Goal: Book appointment/travel/reservation

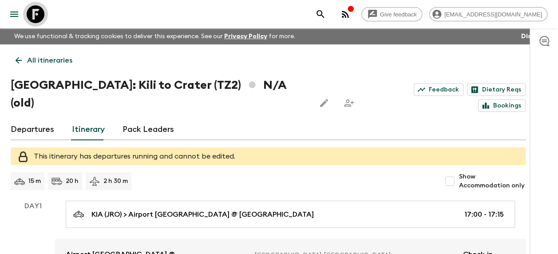
click at [34, 8] on icon at bounding box center [36, 14] width 18 height 18
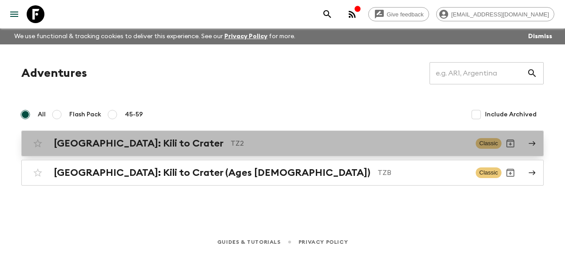
click at [107, 137] on div "[GEOGRAPHIC_DATA]: Kili to Crater TZ2 Classic" at bounding box center [265, 144] width 473 height 18
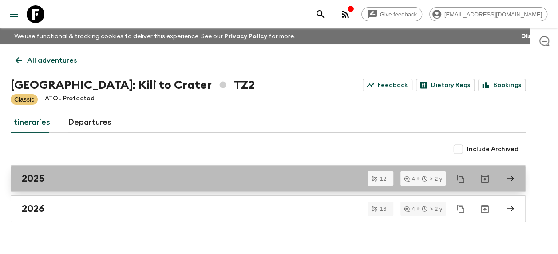
click at [40, 177] on h2 "2025" at bounding box center [33, 179] width 23 height 12
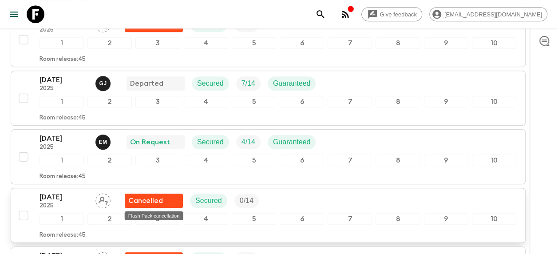
scroll to position [222, 0]
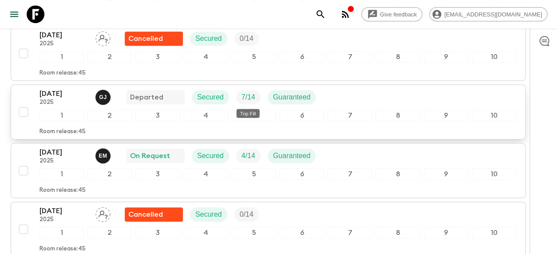
click at [244, 92] on p "7 / 14" at bounding box center [249, 97] width 14 height 11
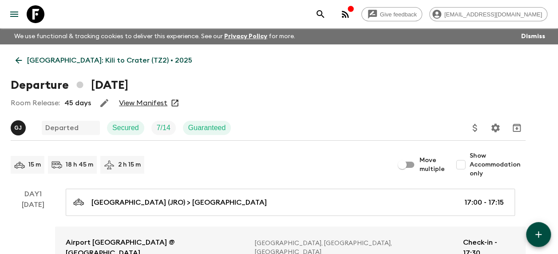
click at [132, 102] on link "View Manifest" at bounding box center [143, 103] width 48 height 9
